Goal: Task Accomplishment & Management: Use online tool/utility

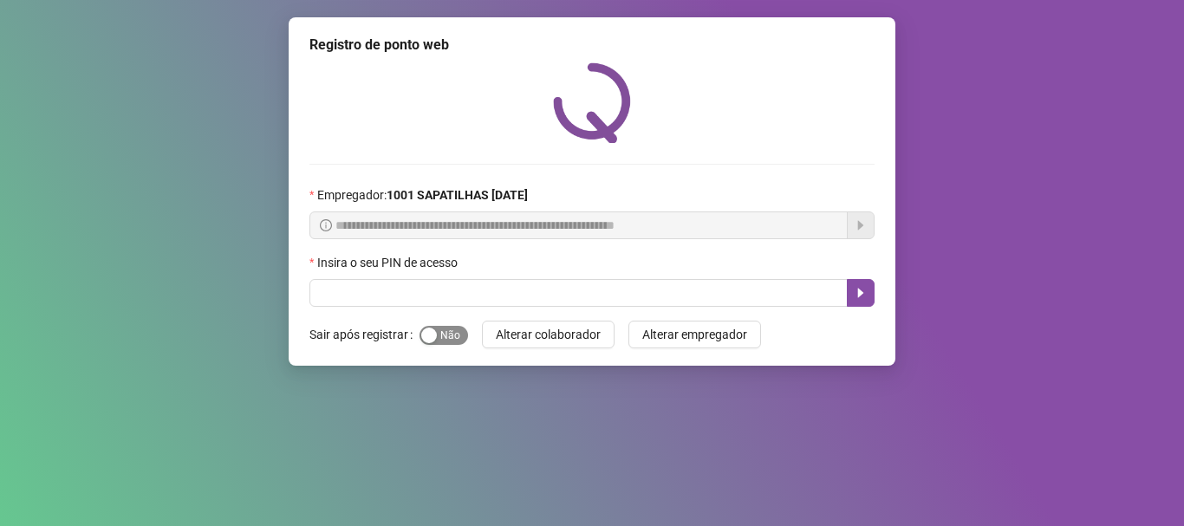
click at [450, 335] on span "Sim Não" at bounding box center [444, 335] width 49 height 19
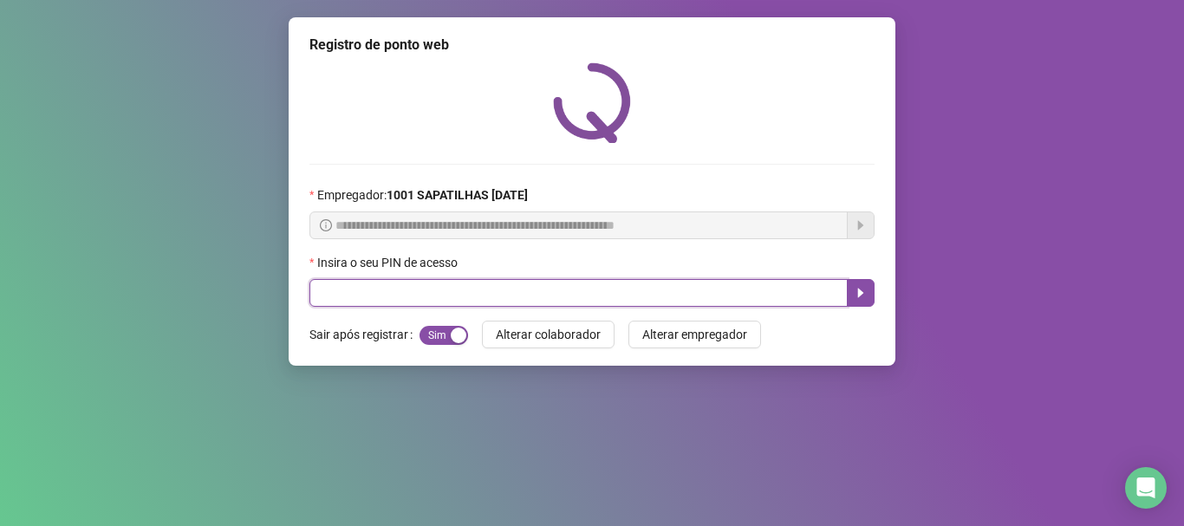
click at [496, 301] on input "text" at bounding box center [579, 293] width 538 height 28
type input "*****"
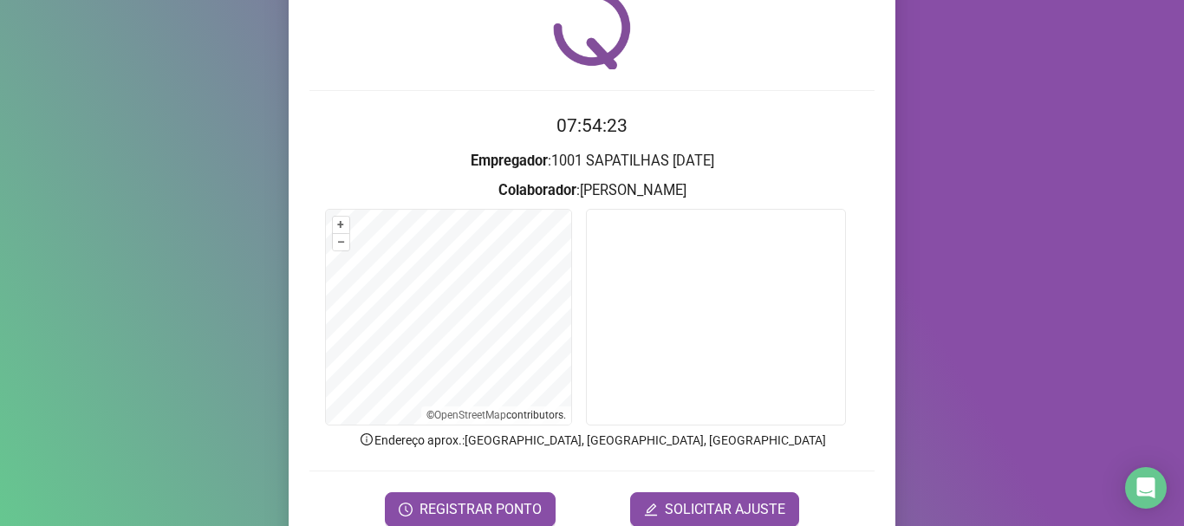
scroll to position [107, 0]
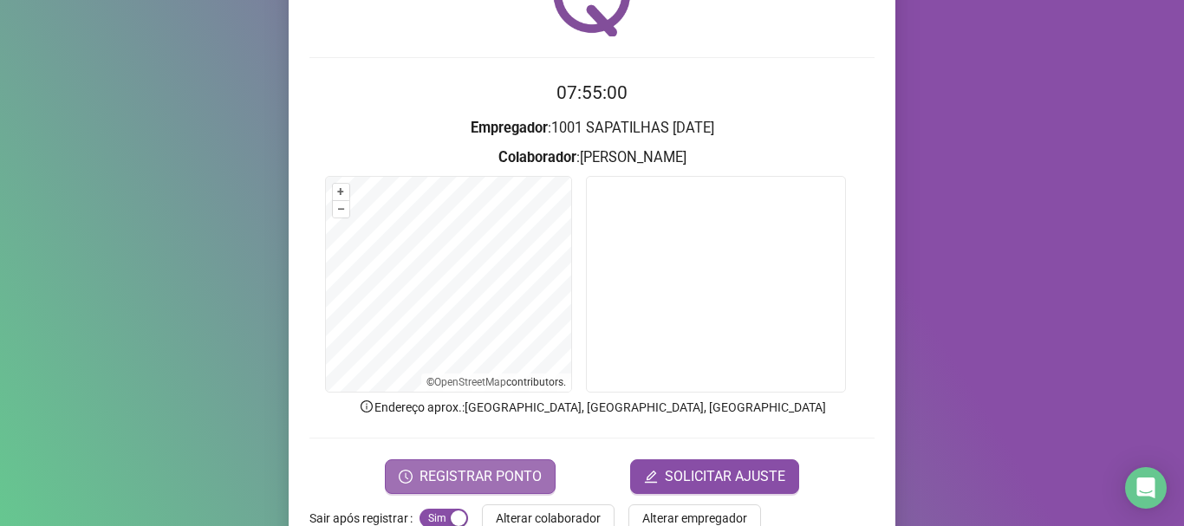
click at [529, 482] on span "REGISTRAR PONTO" at bounding box center [481, 477] width 122 height 21
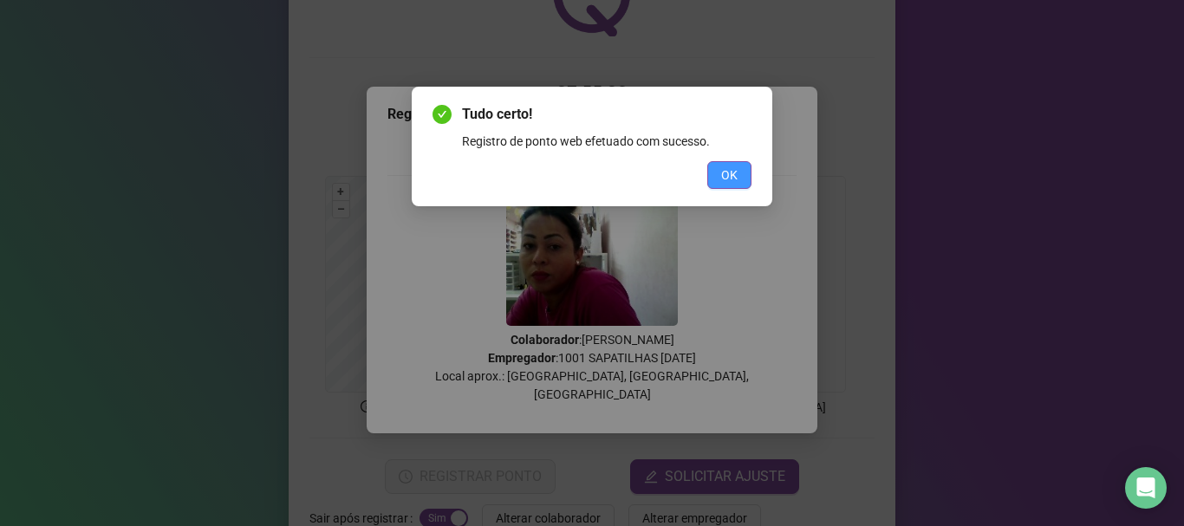
click at [727, 172] on span "OK" at bounding box center [729, 175] width 16 height 19
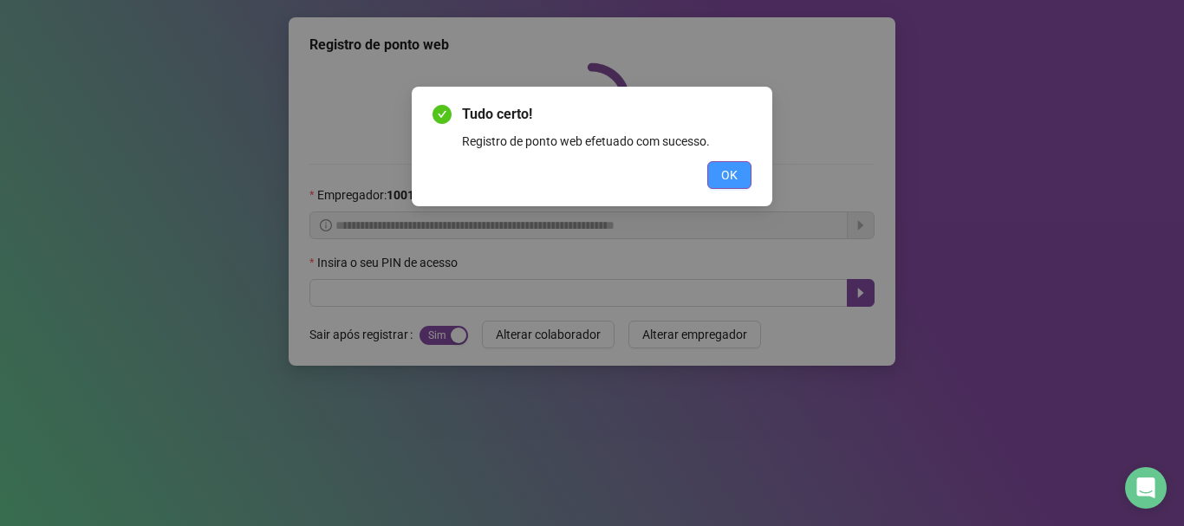
scroll to position [0, 0]
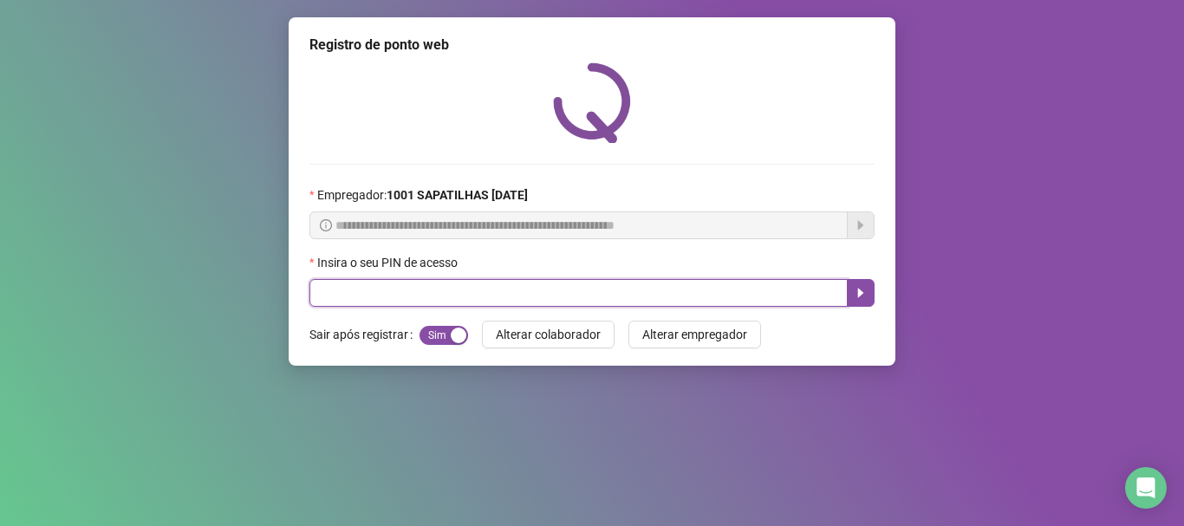
click at [565, 302] on input "text" at bounding box center [579, 293] width 538 height 28
type input "*****"
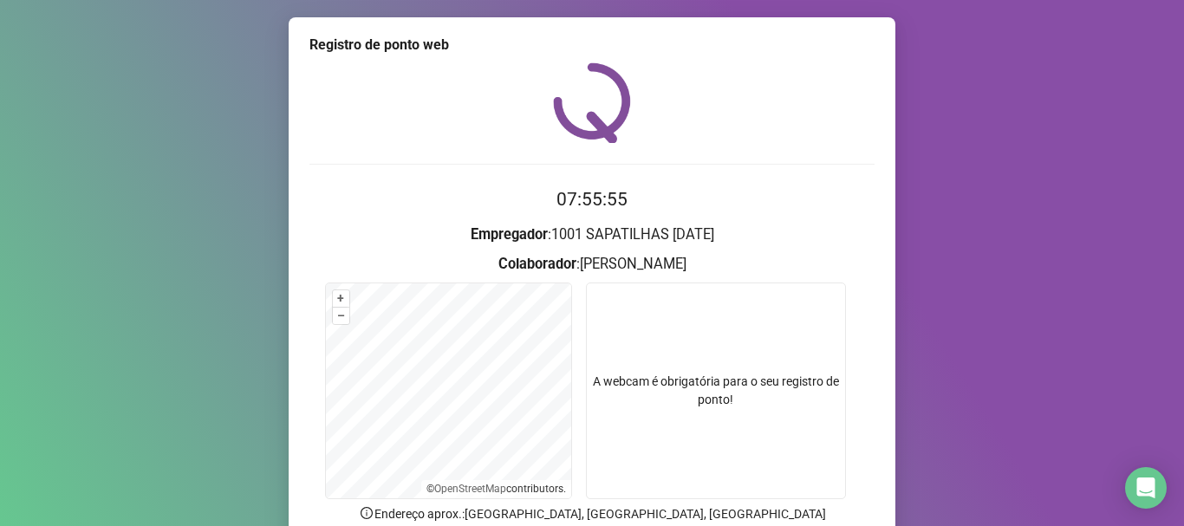
scroll to position [93, 0]
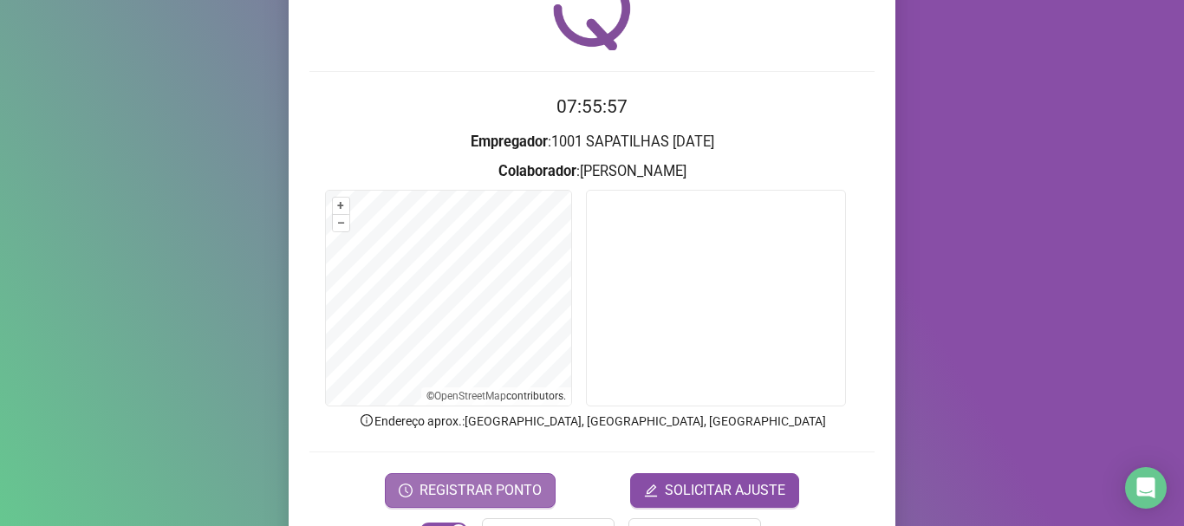
click at [513, 489] on span "REGISTRAR PONTO" at bounding box center [481, 490] width 122 height 21
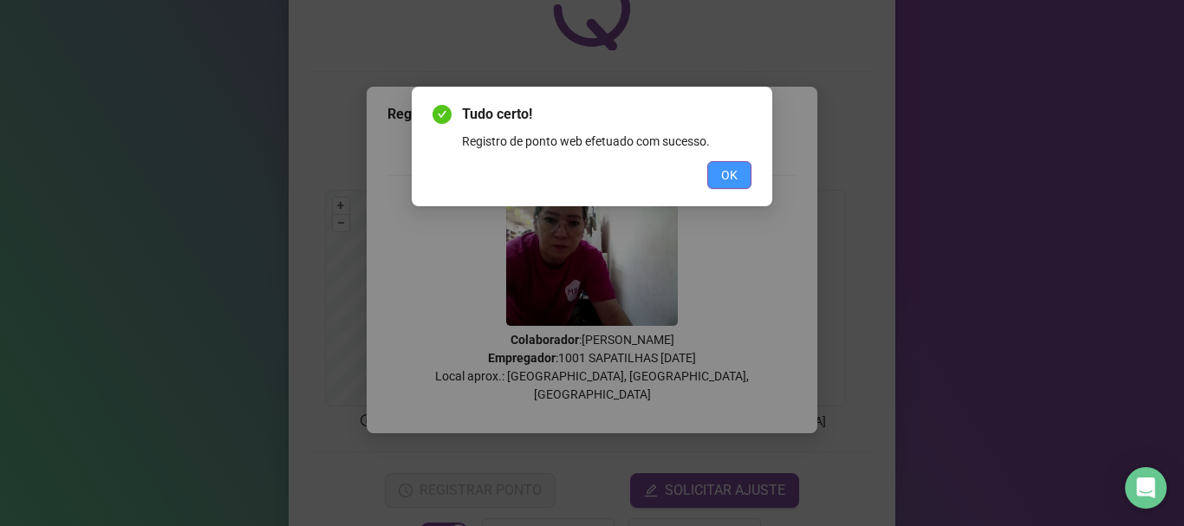
click at [728, 176] on span "OK" at bounding box center [729, 175] width 16 height 19
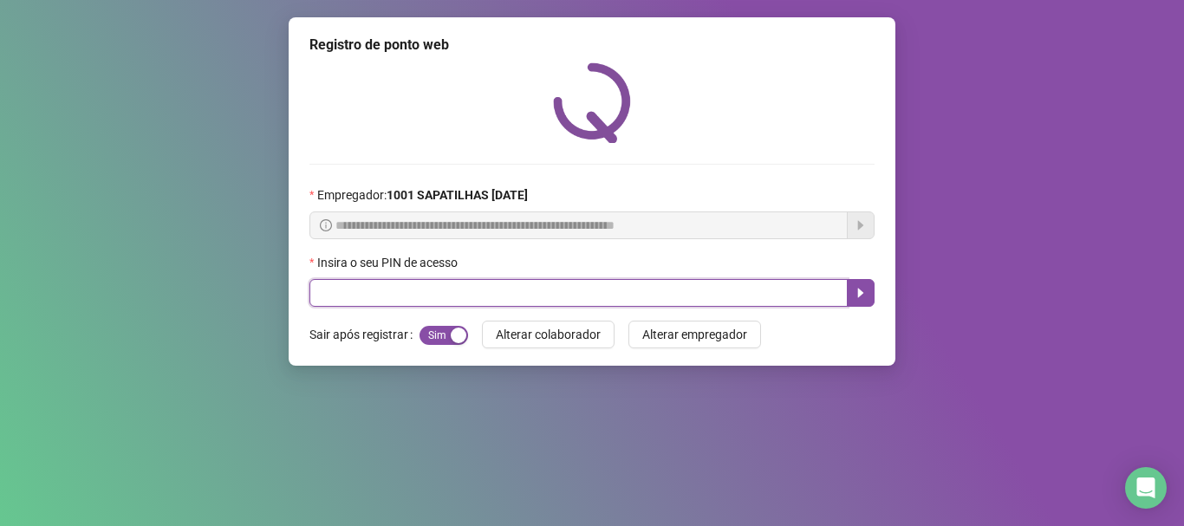
click at [610, 295] on input "text" at bounding box center [579, 293] width 538 height 28
type input "*****"
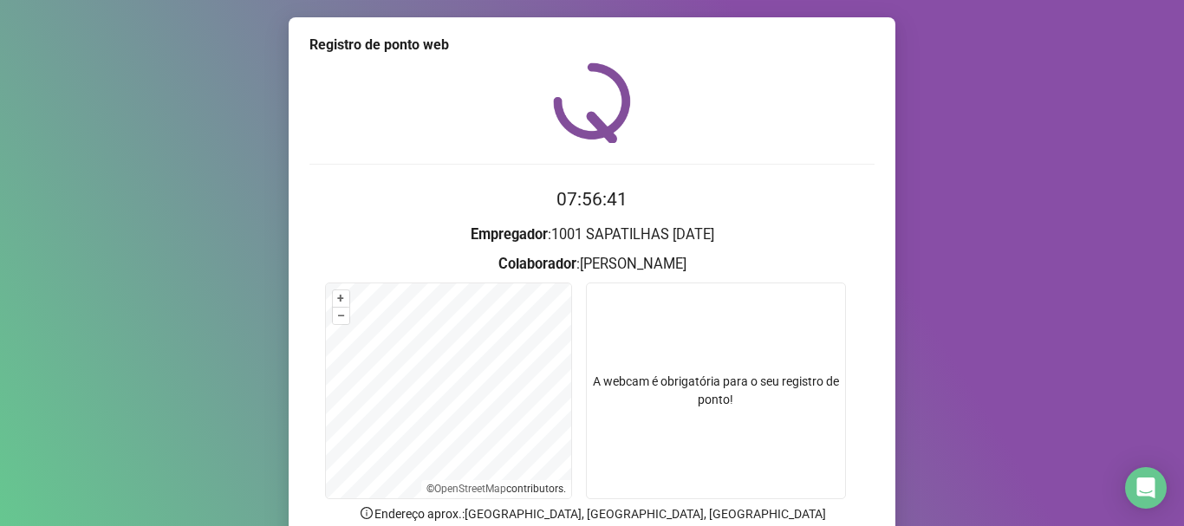
scroll to position [151, 0]
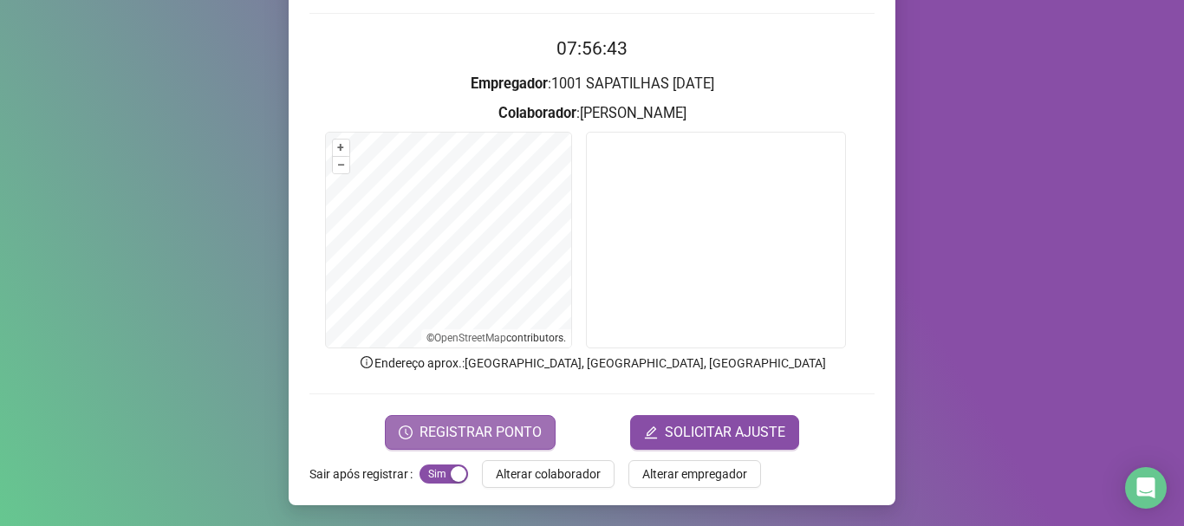
click at [514, 431] on span "REGISTRAR PONTO" at bounding box center [481, 432] width 122 height 21
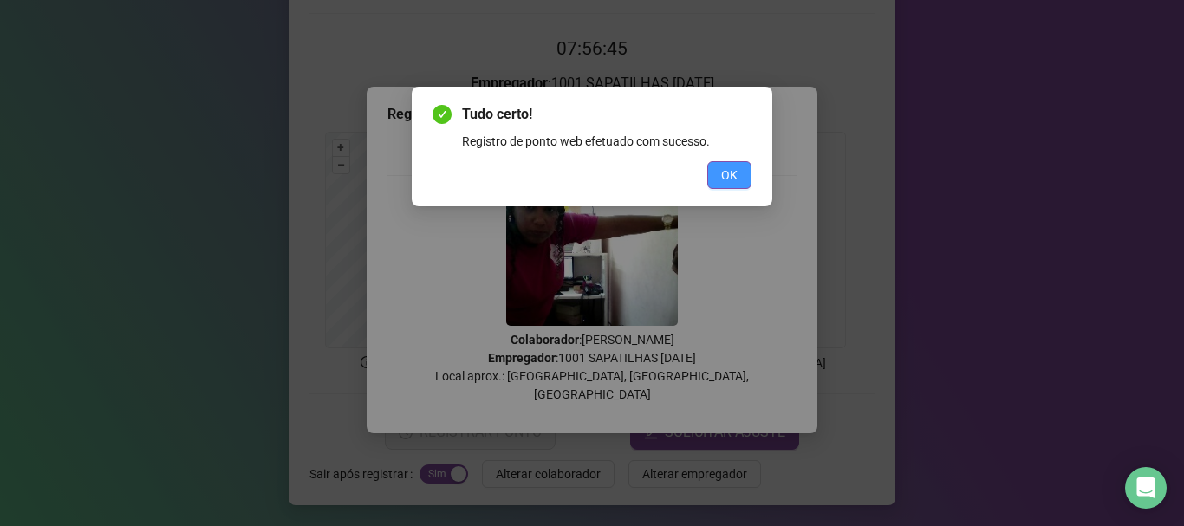
click at [708, 170] on button "OK" at bounding box center [730, 175] width 44 height 28
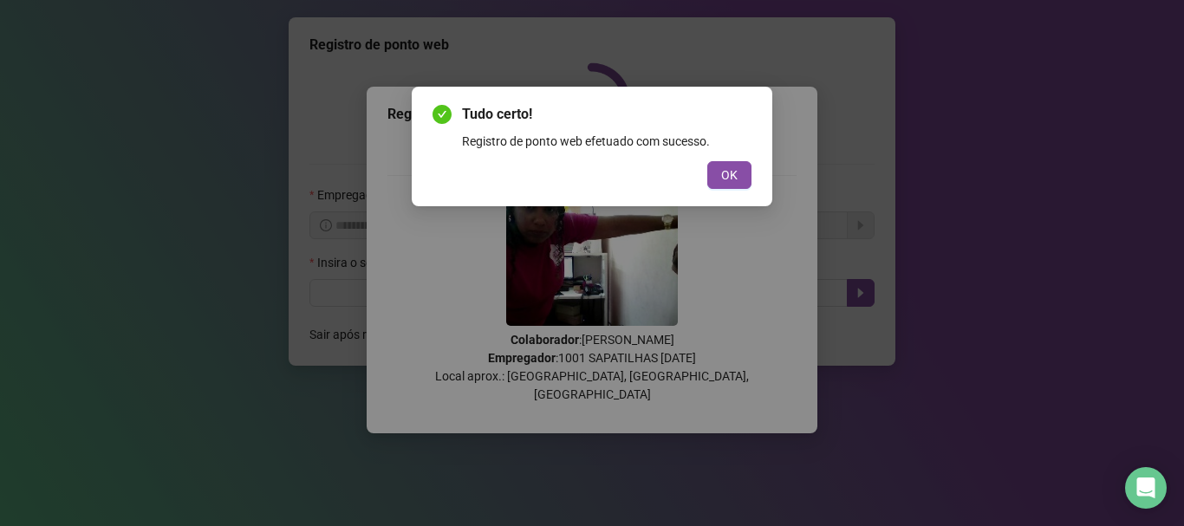
scroll to position [0, 0]
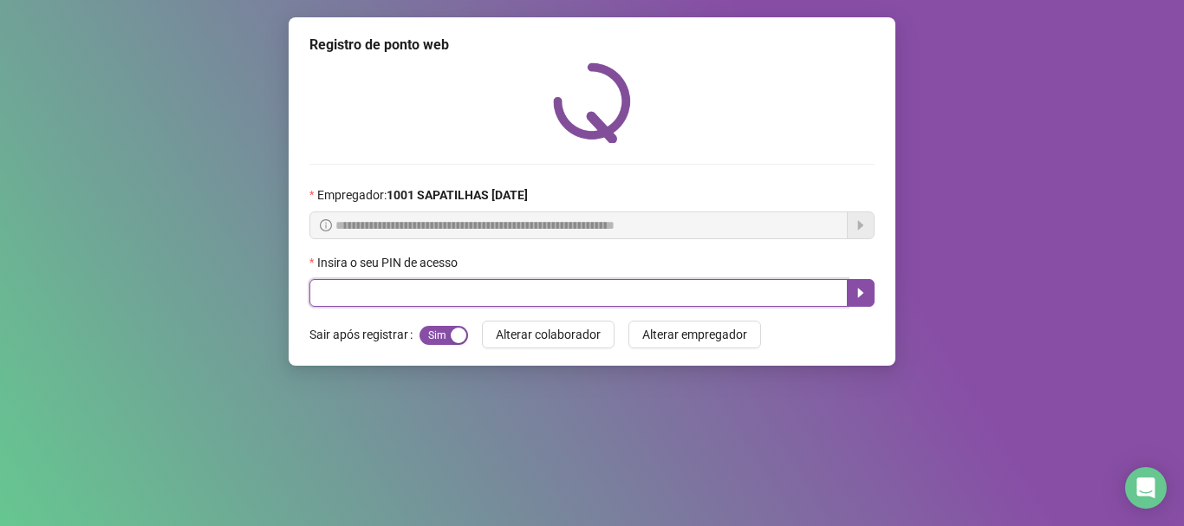
click at [678, 297] on input "text" at bounding box center [579, 293] width 538 height 28
type input "*****"
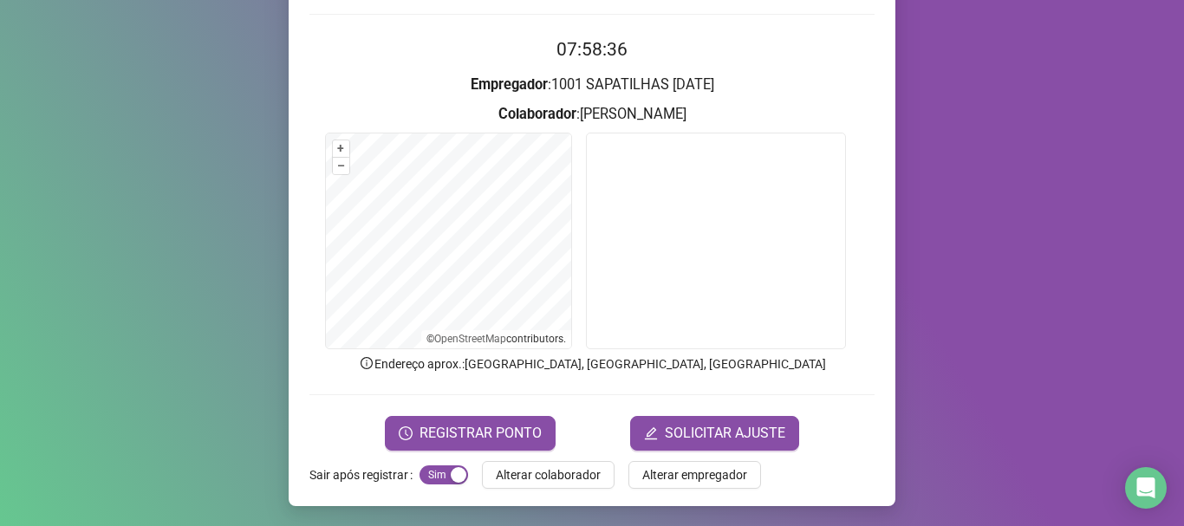
scroll to position [151, 0]
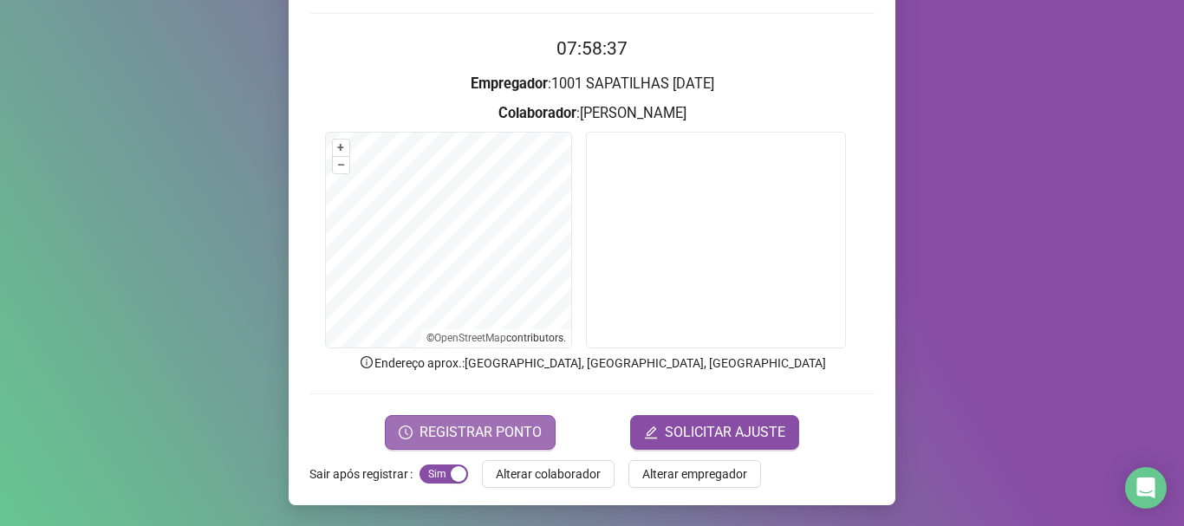
click at [516, 443] on button "REGISTRAR PONTO" at bounding box center [470, 432] width 171 height 35
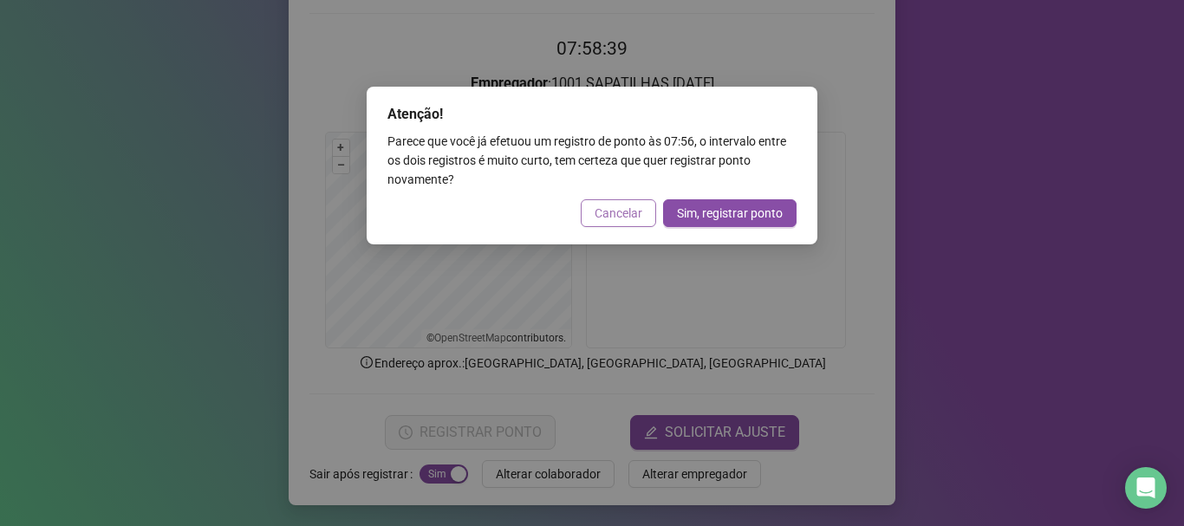
click at [620, 215] on span "Cancelar" at bounding box center [619, 213] width 48 height 19
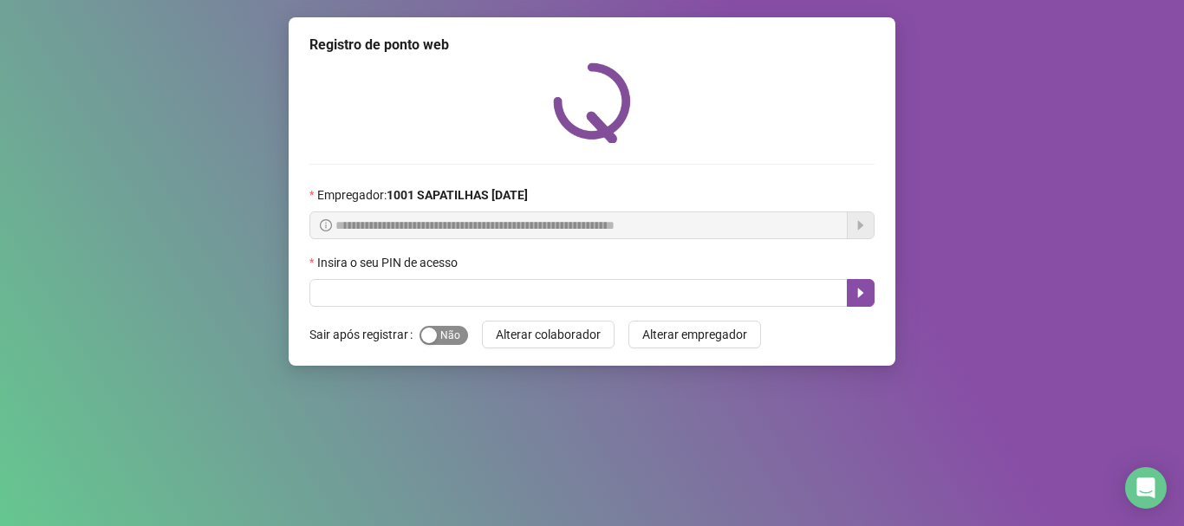
click at [440, 342] on span "Sim Não" at bounding box center [444, 335] width 49 height 19
click at [420, 326] on button "Sim Não" at bounding box center [444, 335] width 49 height 19
